Goal: Book appointment/travel/reservation

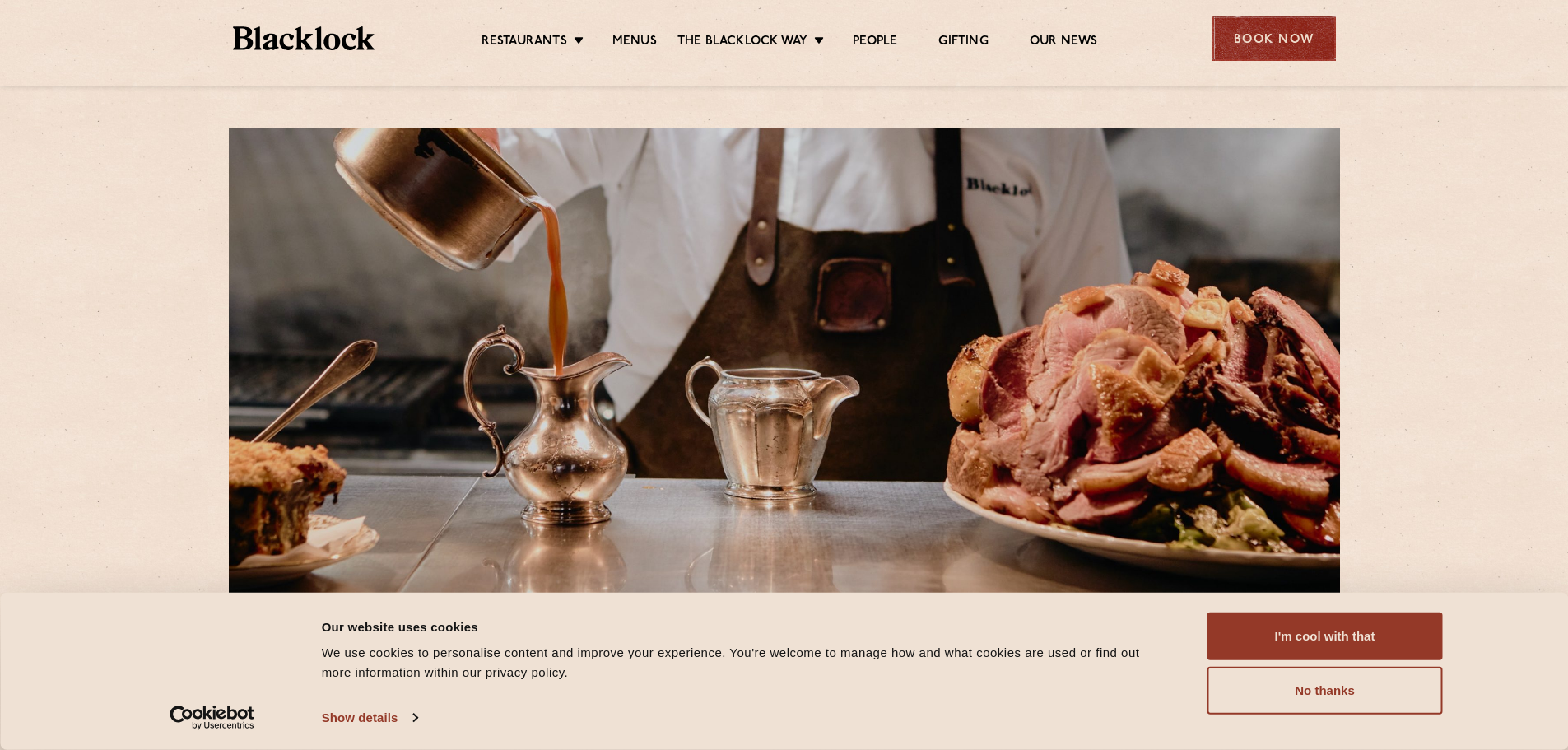
click at [1244, 44] on div "Book Now" at bounding box center [1273, 38] width 124 height 46
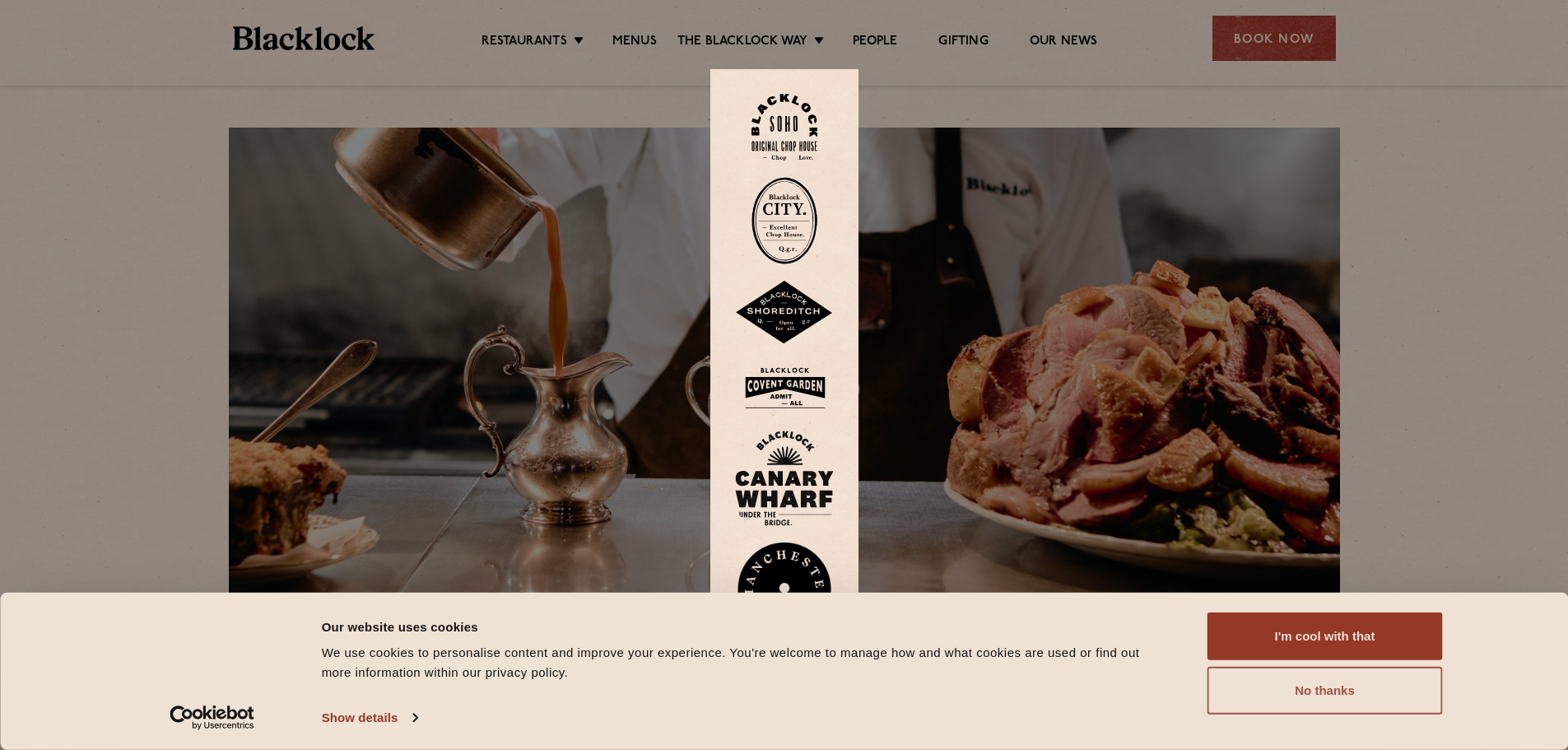
click at [1293, 704] on button "No thanks" at bounding box center [1325, 691] width 236 height 48
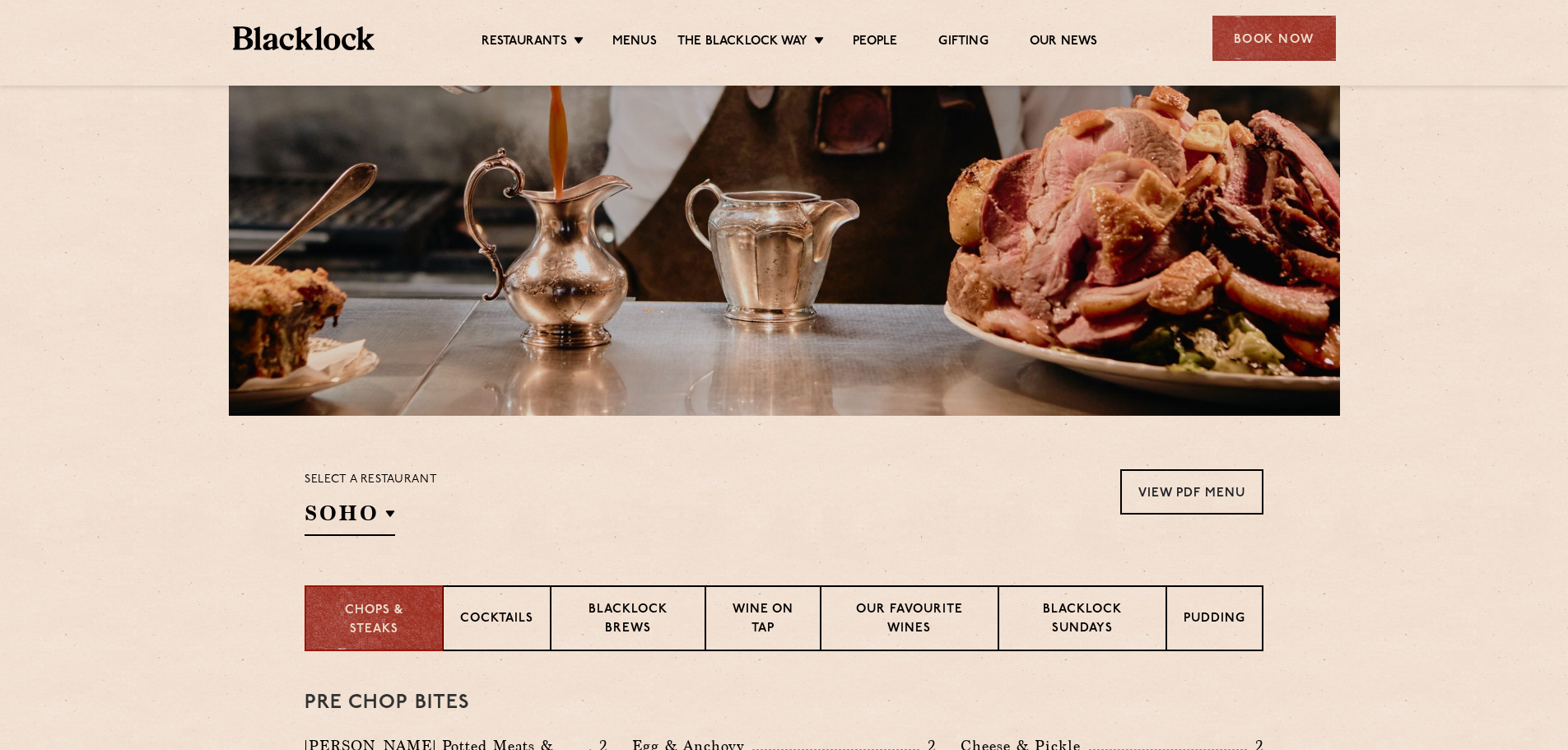
scroll to position [329, 0]
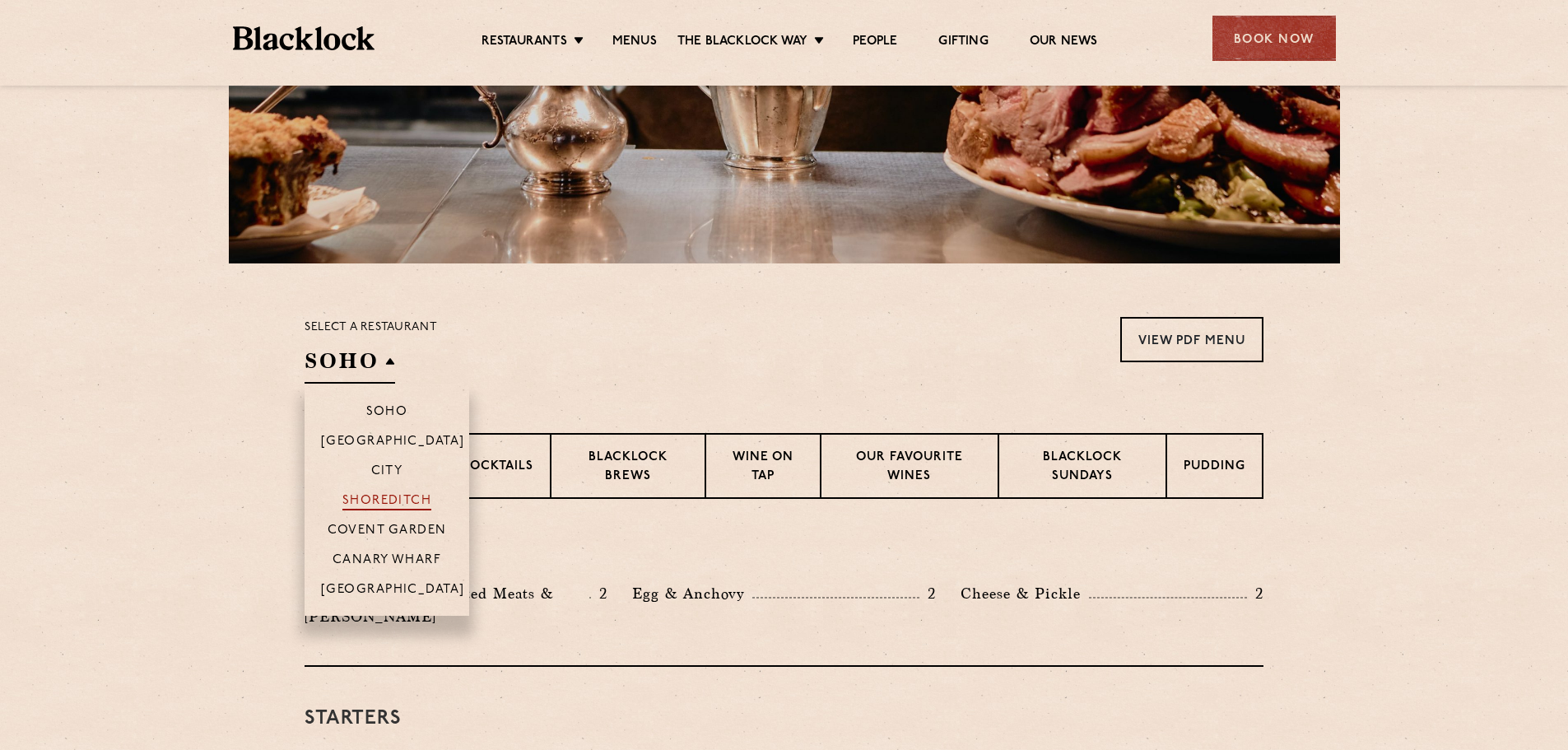
click at [402, 510] on p "Shoreditch" at bounding box center [387, 502] width 90 height 17
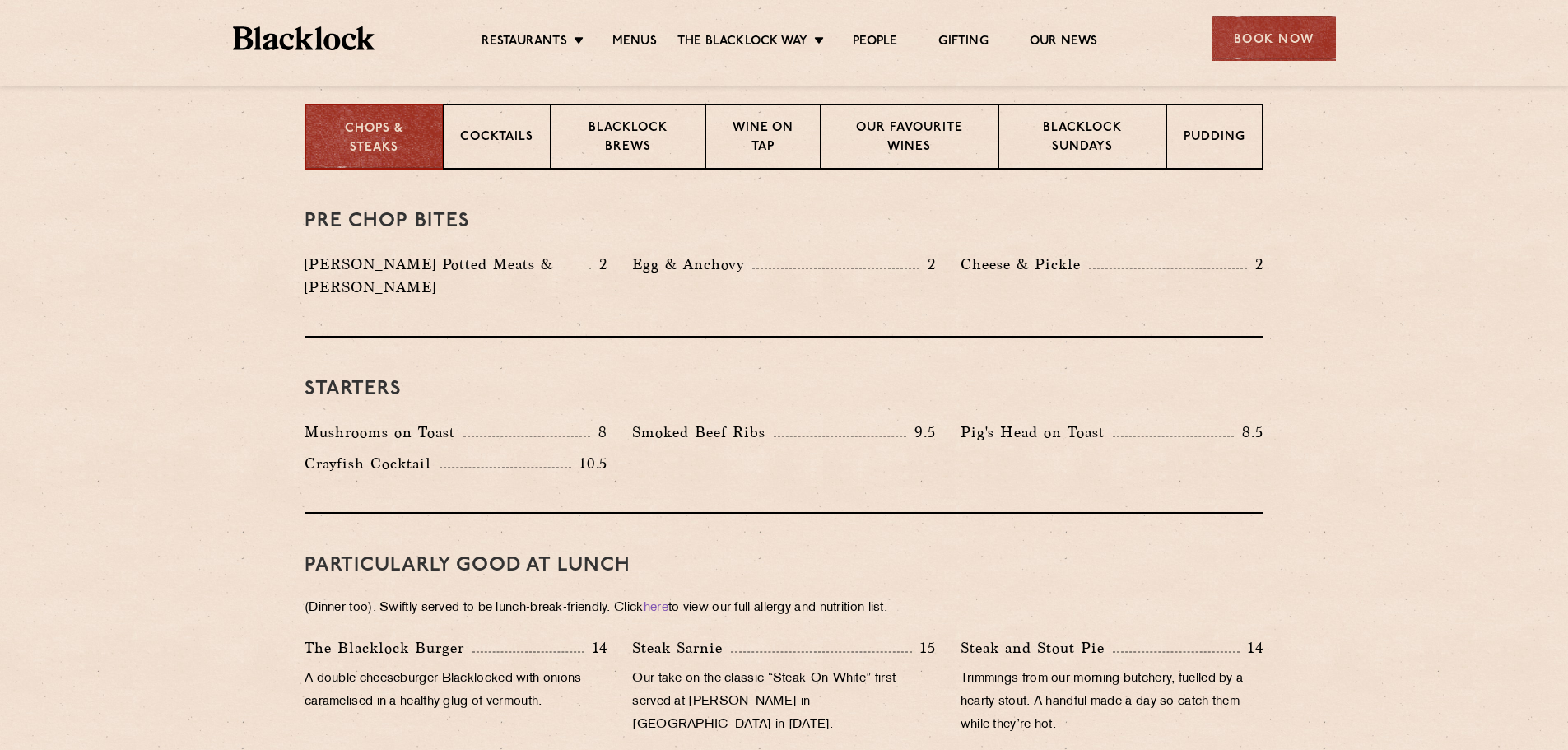
scroll to position [247, 0]
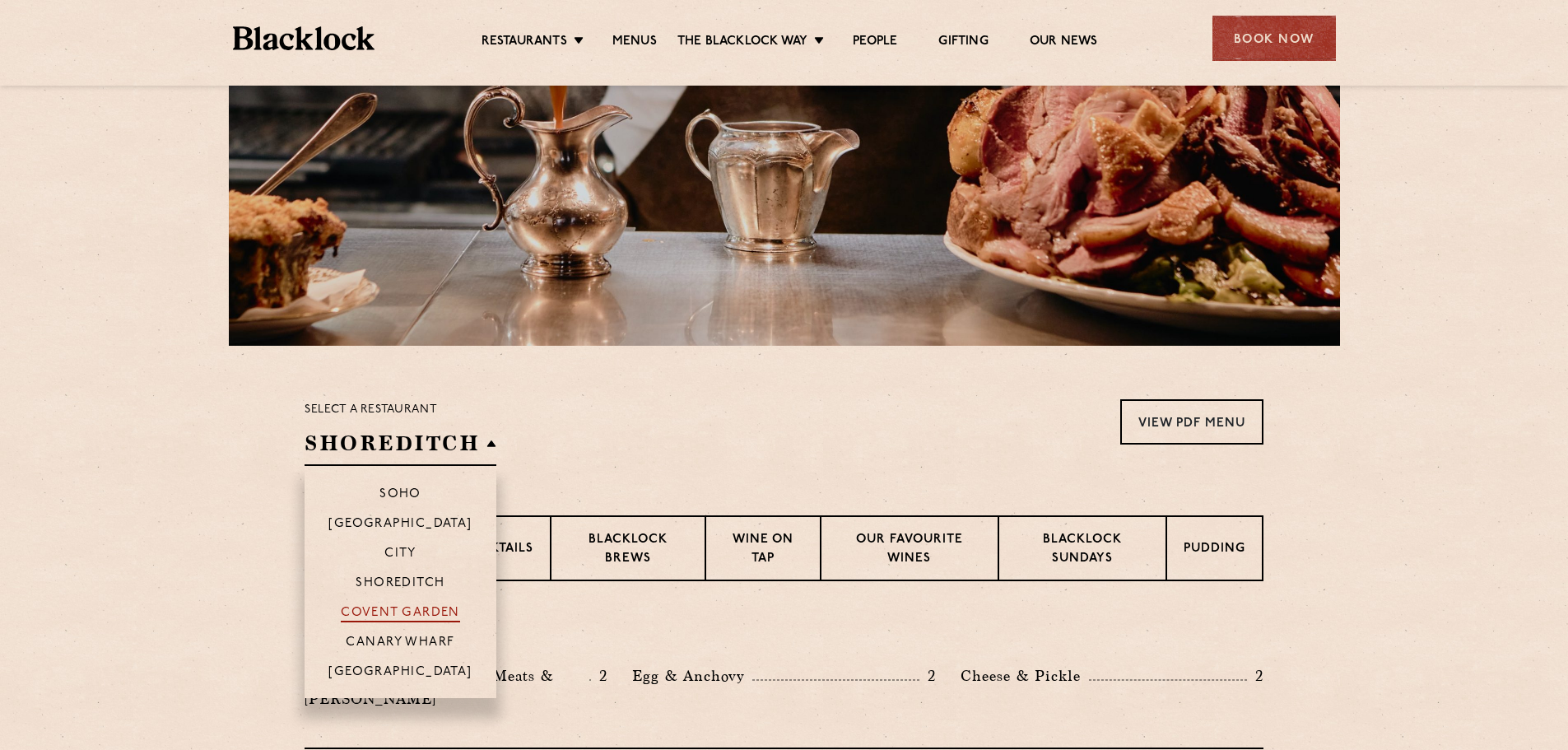
click at [400, 622] on p "Covent Garden" at bounding box center [401, 614] width 119 height 17
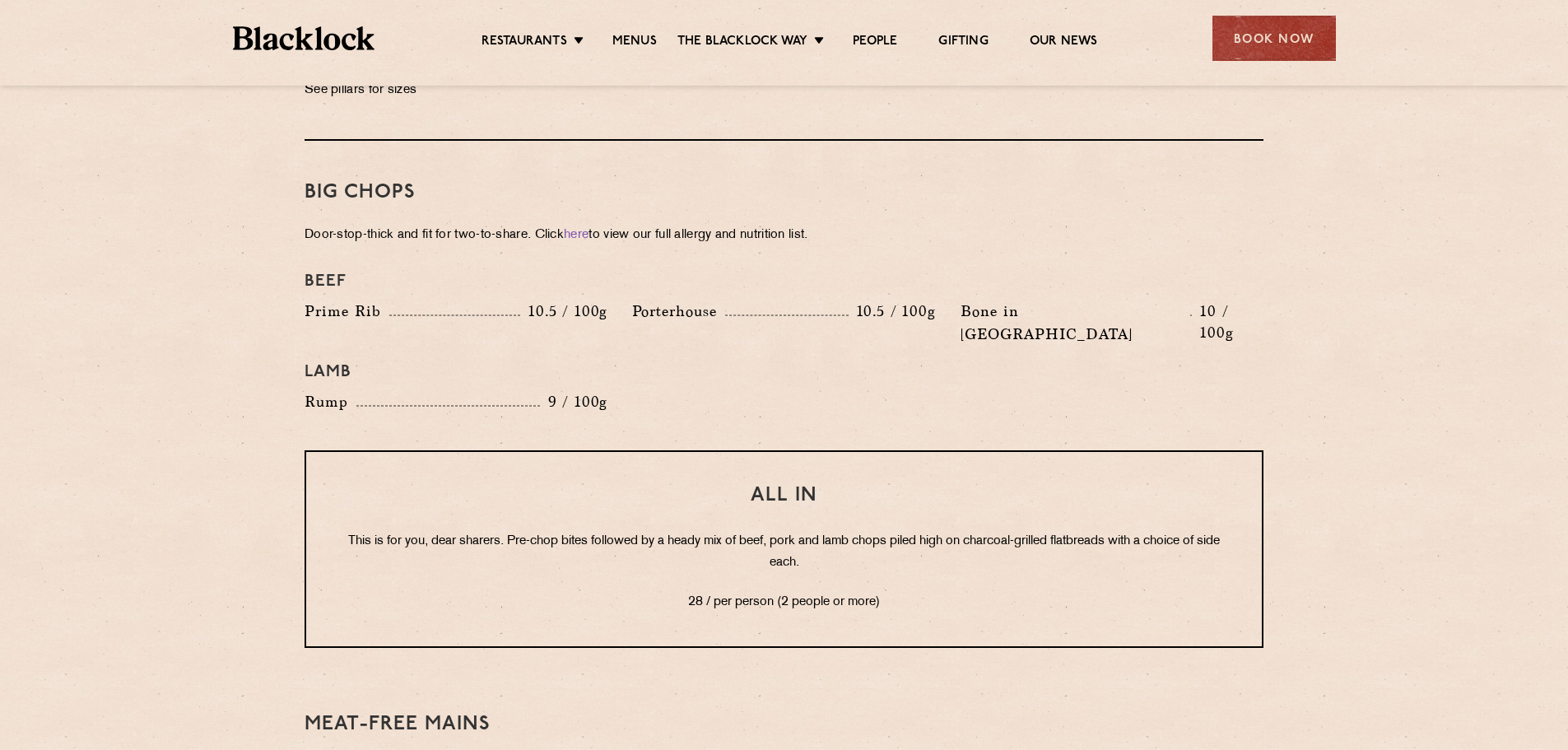
scroll to position [1811, 0]
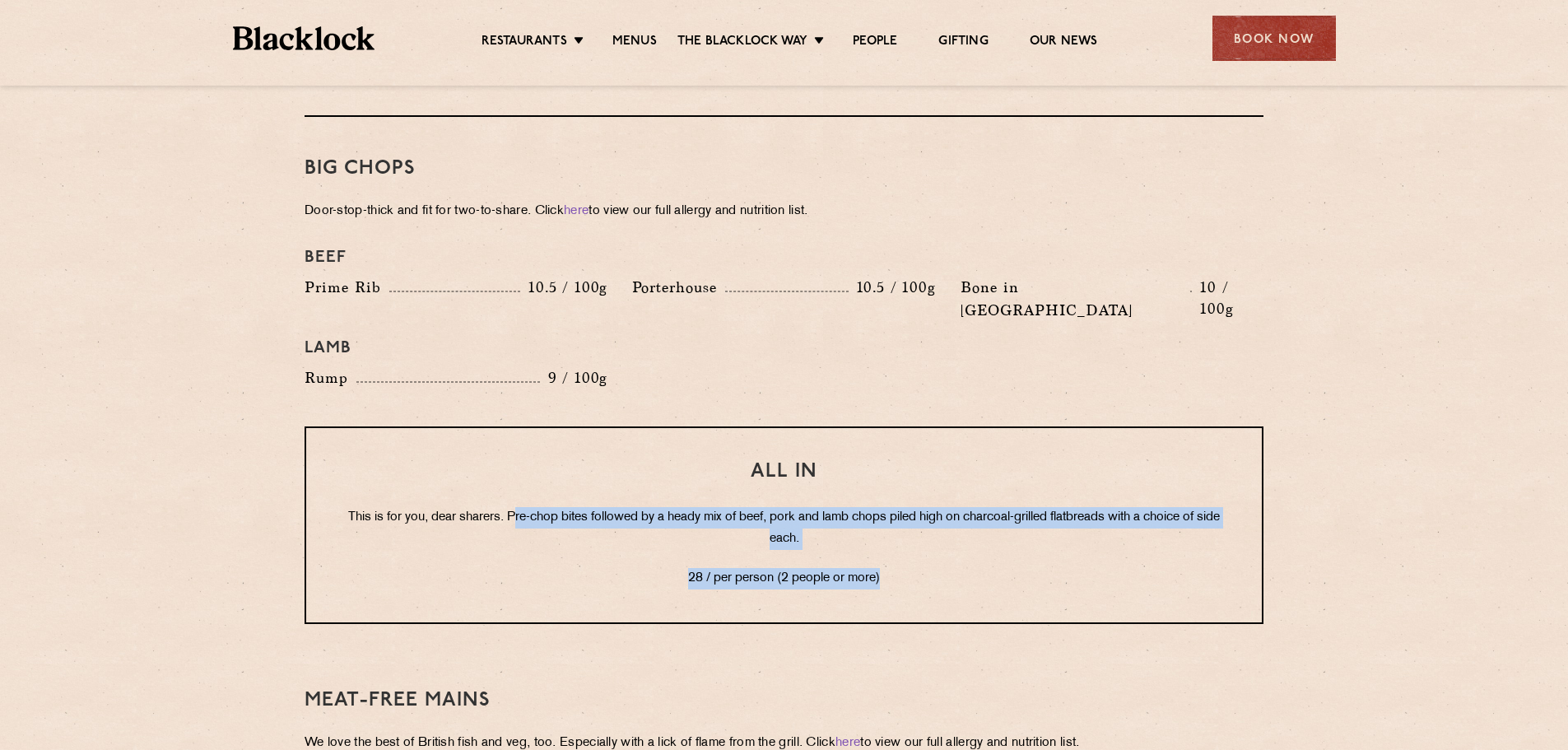
drag, startPoint x: 540, startPoint y: 475, endPoint x: 947, endPoint y: 524, distance: 409.9
click at [947, 524] on div "All In This is for you, dear sharers. Pre-chop bites followed by a heady mix of…" at bounding box center [784, 525] width 959 height 197
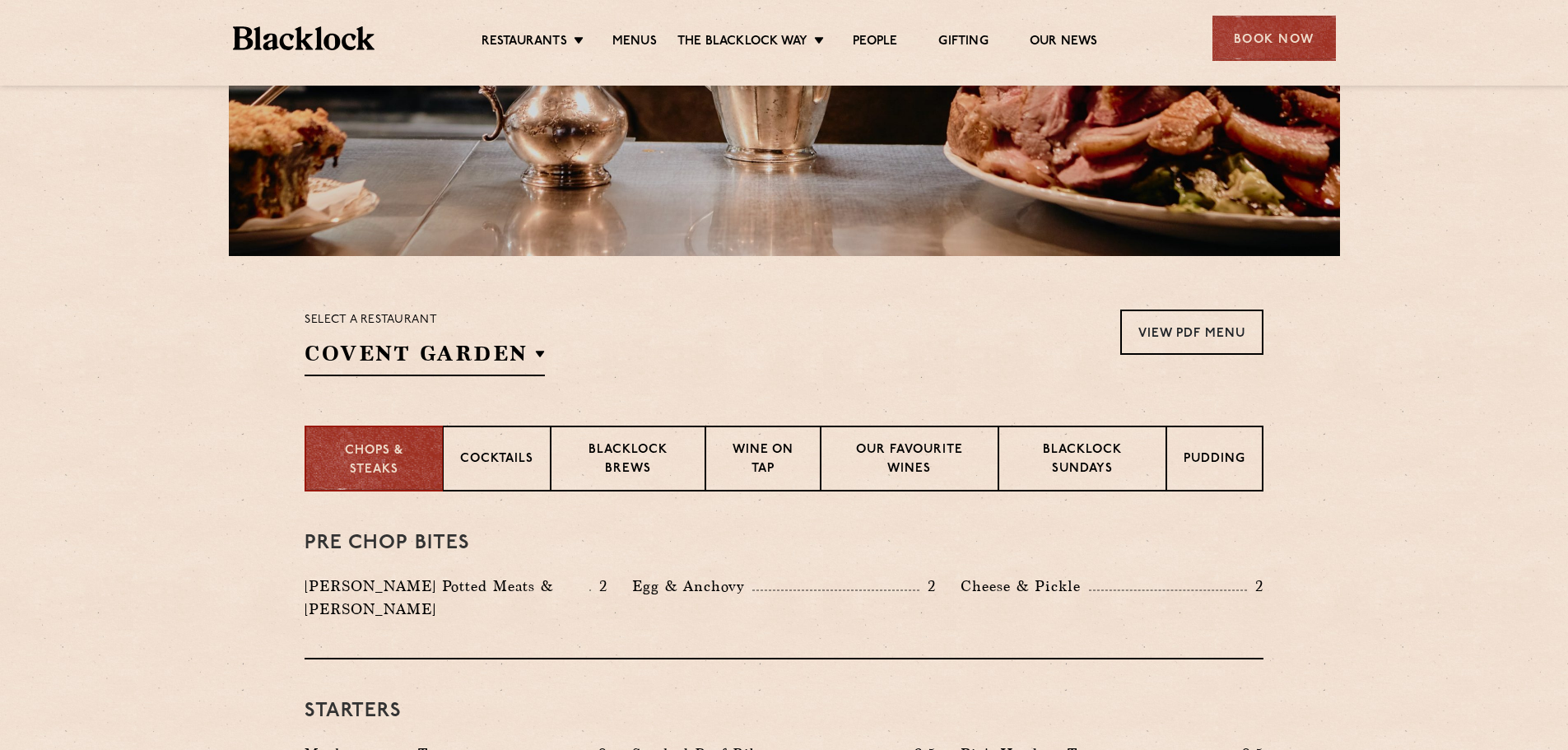
scroll to position [329, 0]
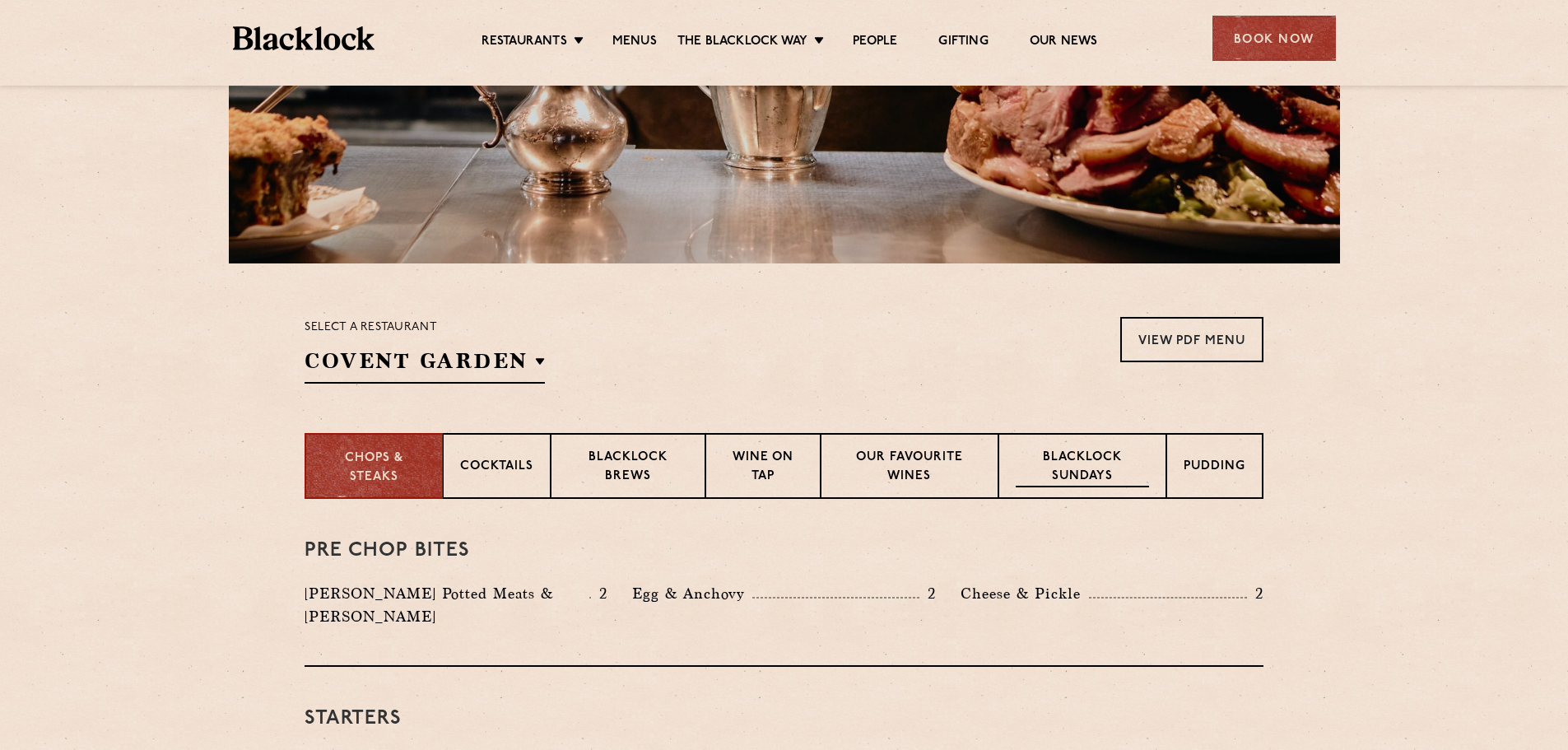
click at [1064, 474] on p "Blacklock Sundays" at bounding box center [1082, 468] width 134 height 39
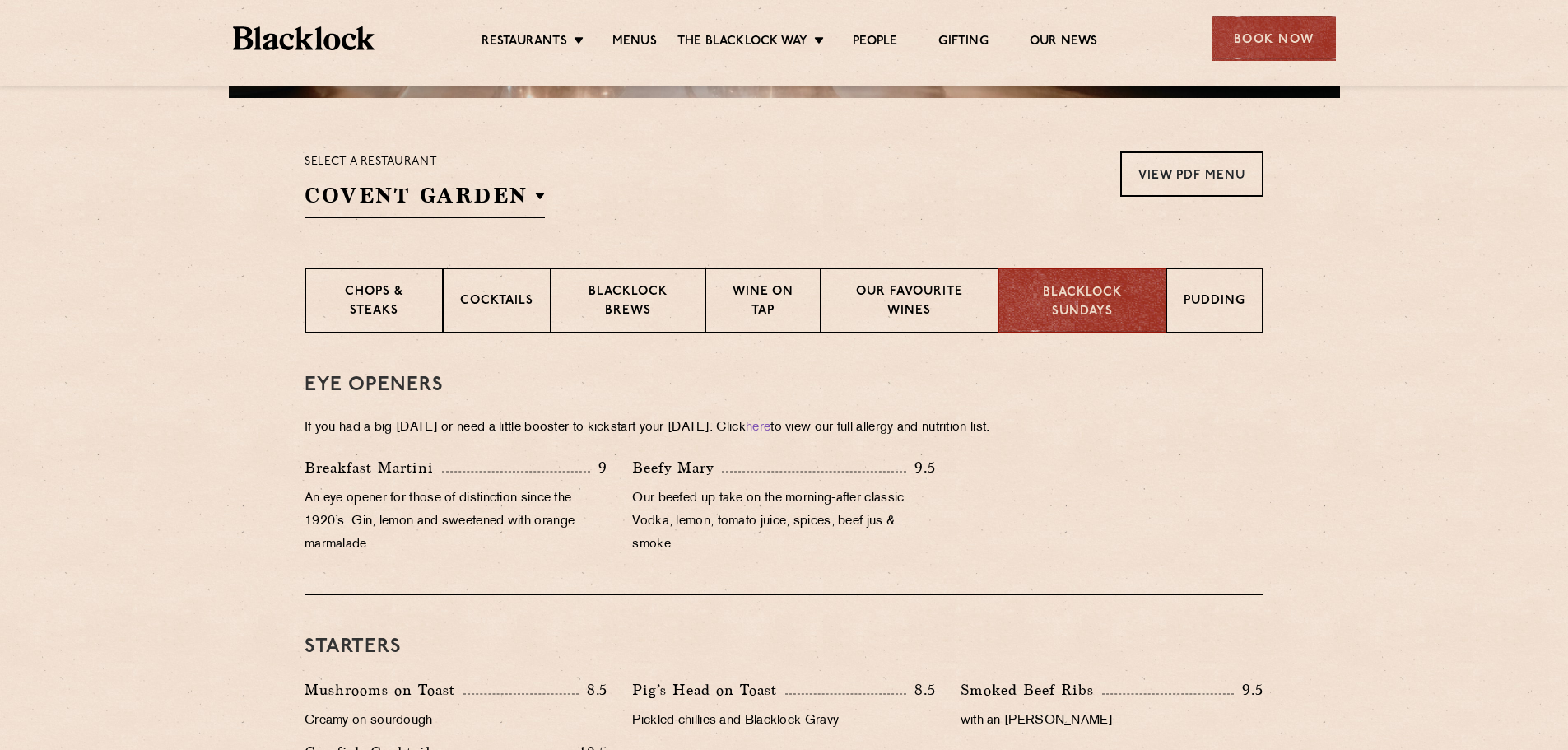
scroll to position [247, 0]
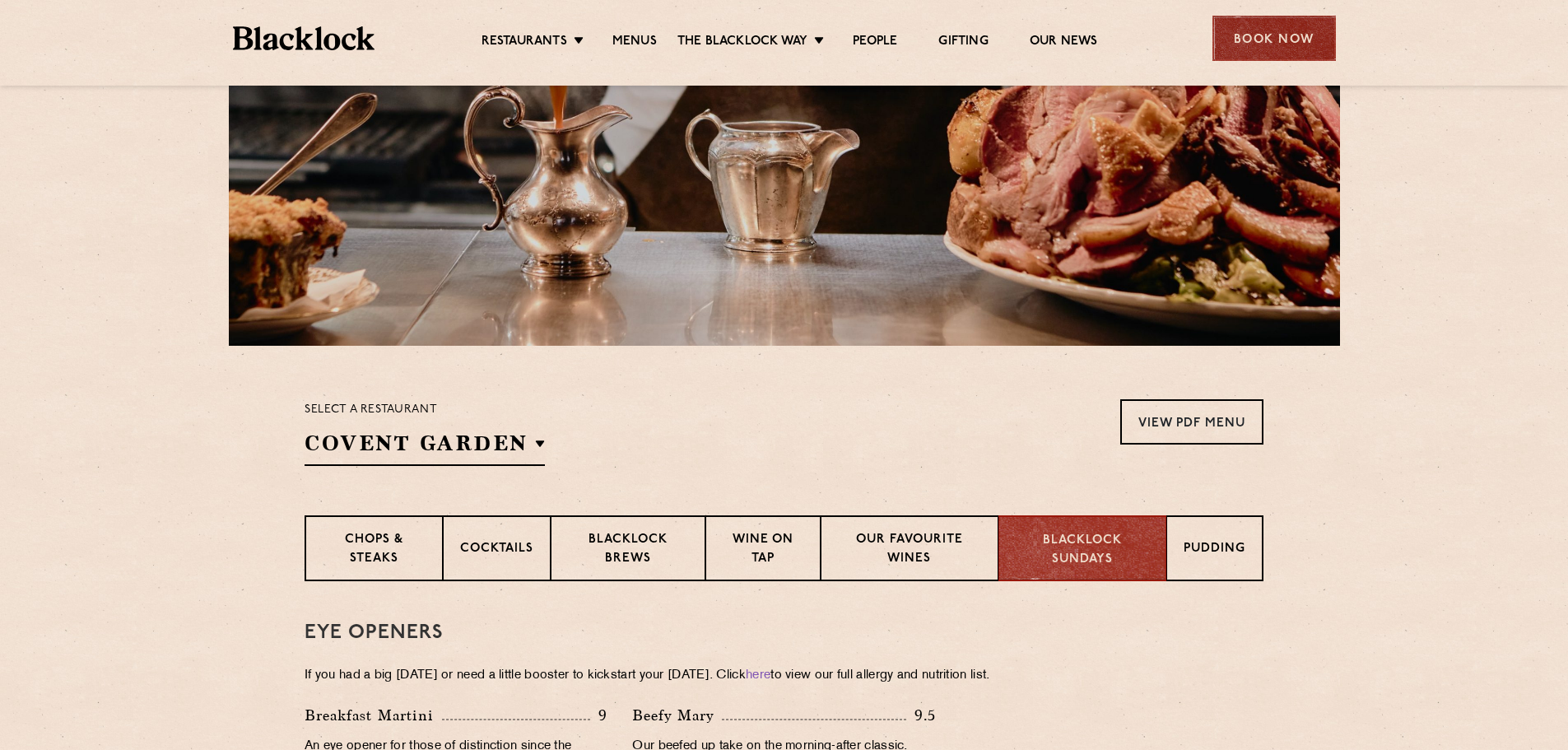
click at [1271, 50] on div "Book Now" at bounding box center [1273, 38] width 124 height 46
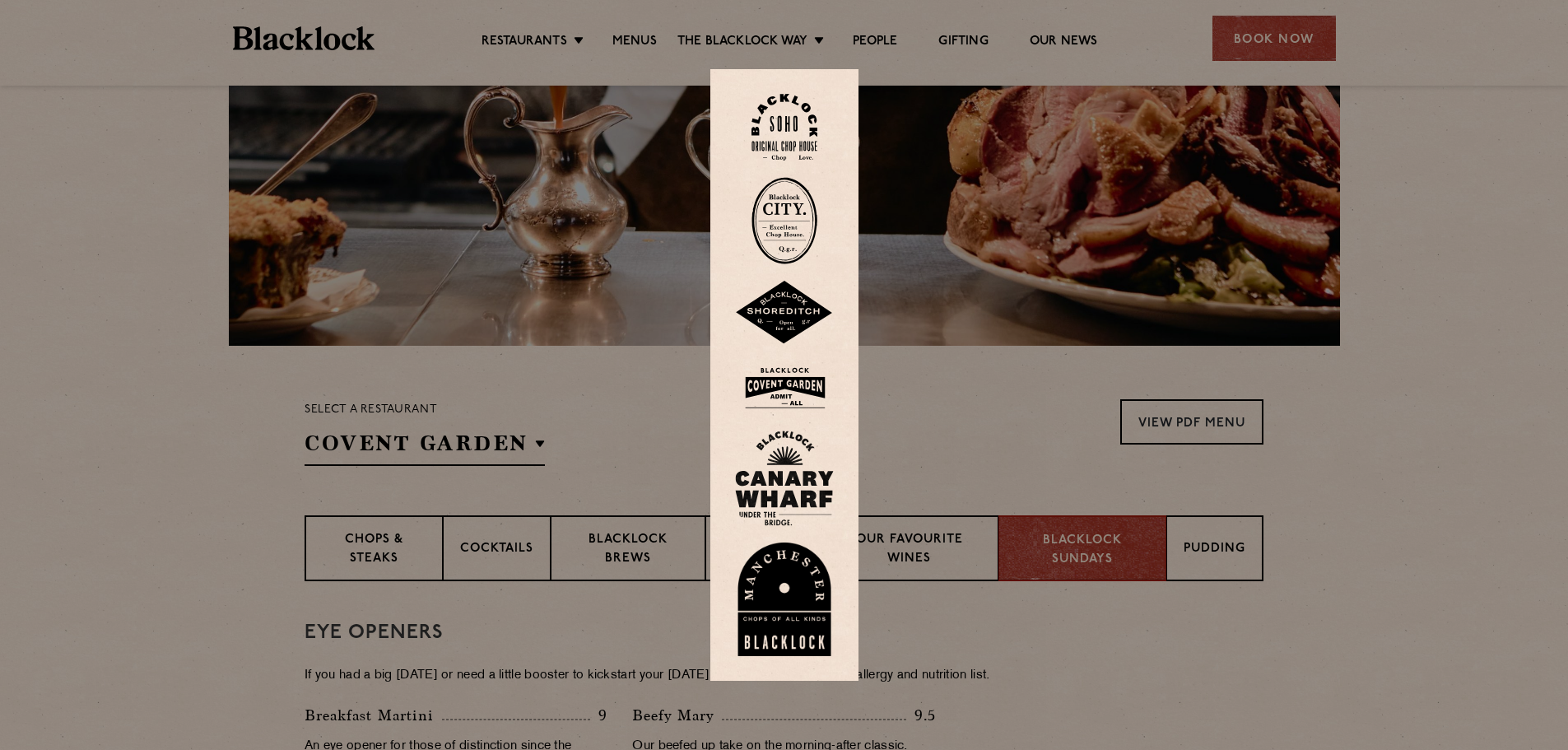
click at [1274, 33] on div at bounding box center [784, 375] width 1568 height 750
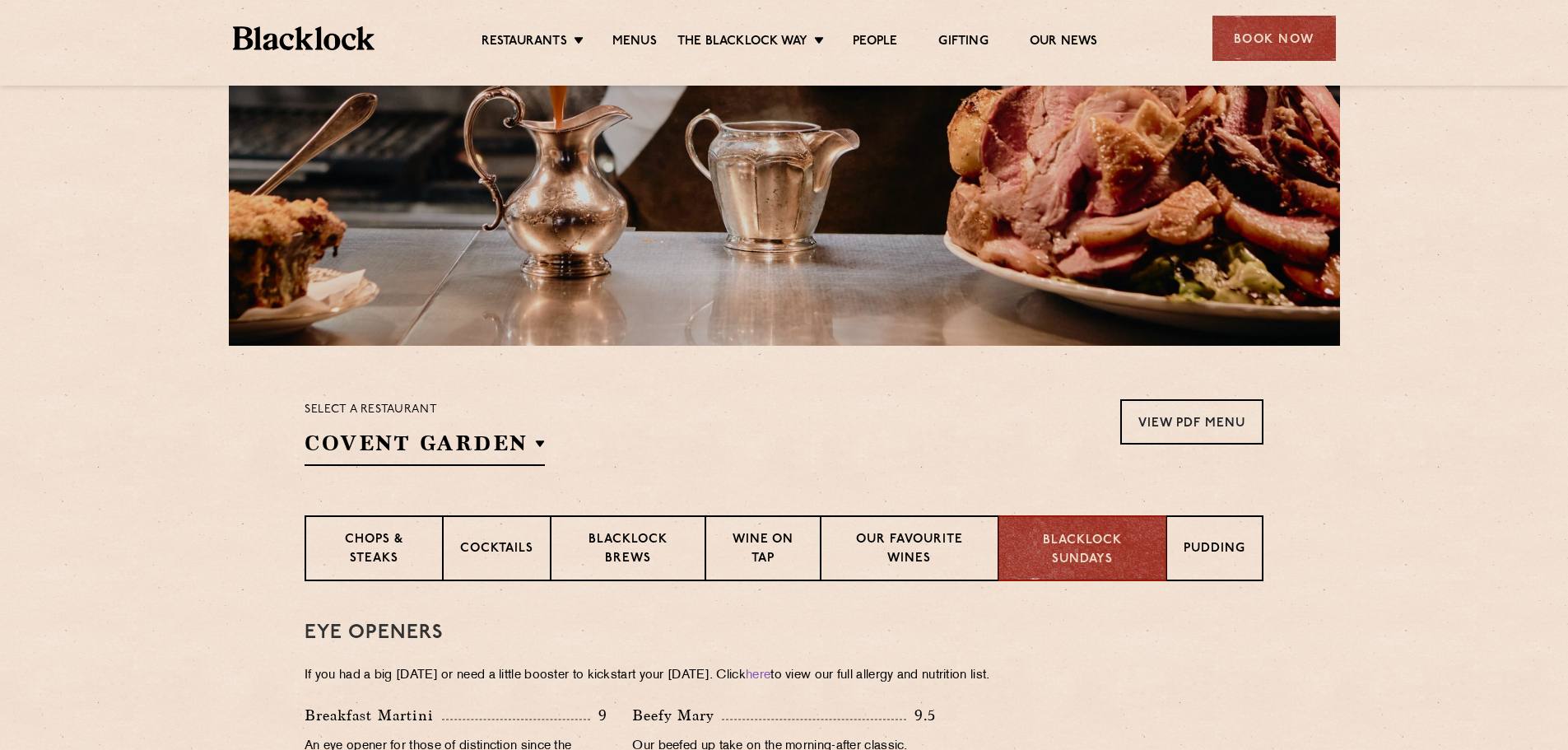
click at [1274, 33] on div "Book Now" at bounding box center [1273, 38] width 124 height 46
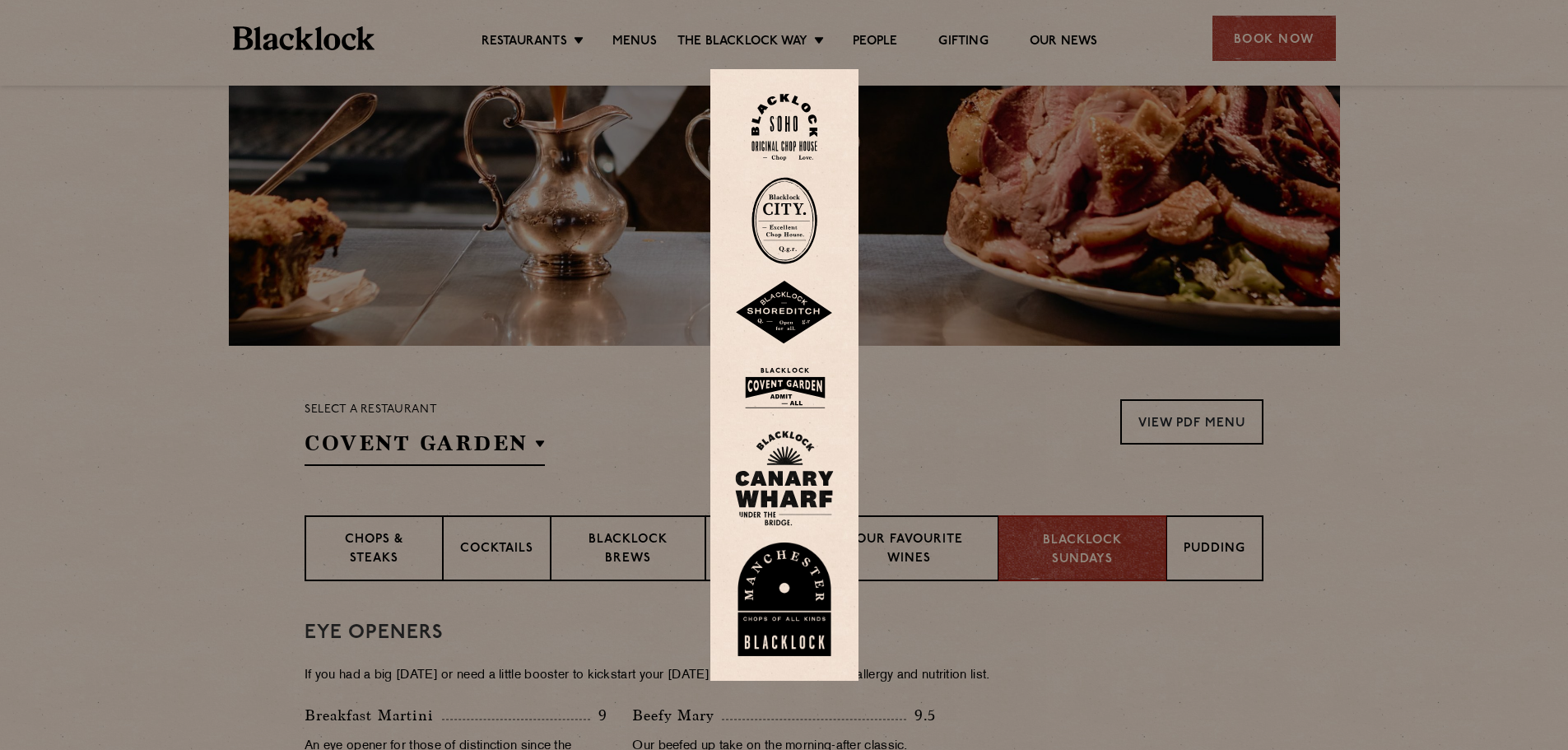
click at [800, 132] on img at bounding box center [784, 127] width 66 height 66
